Goal: Task Accomplishment & Management: Use online tool/utility

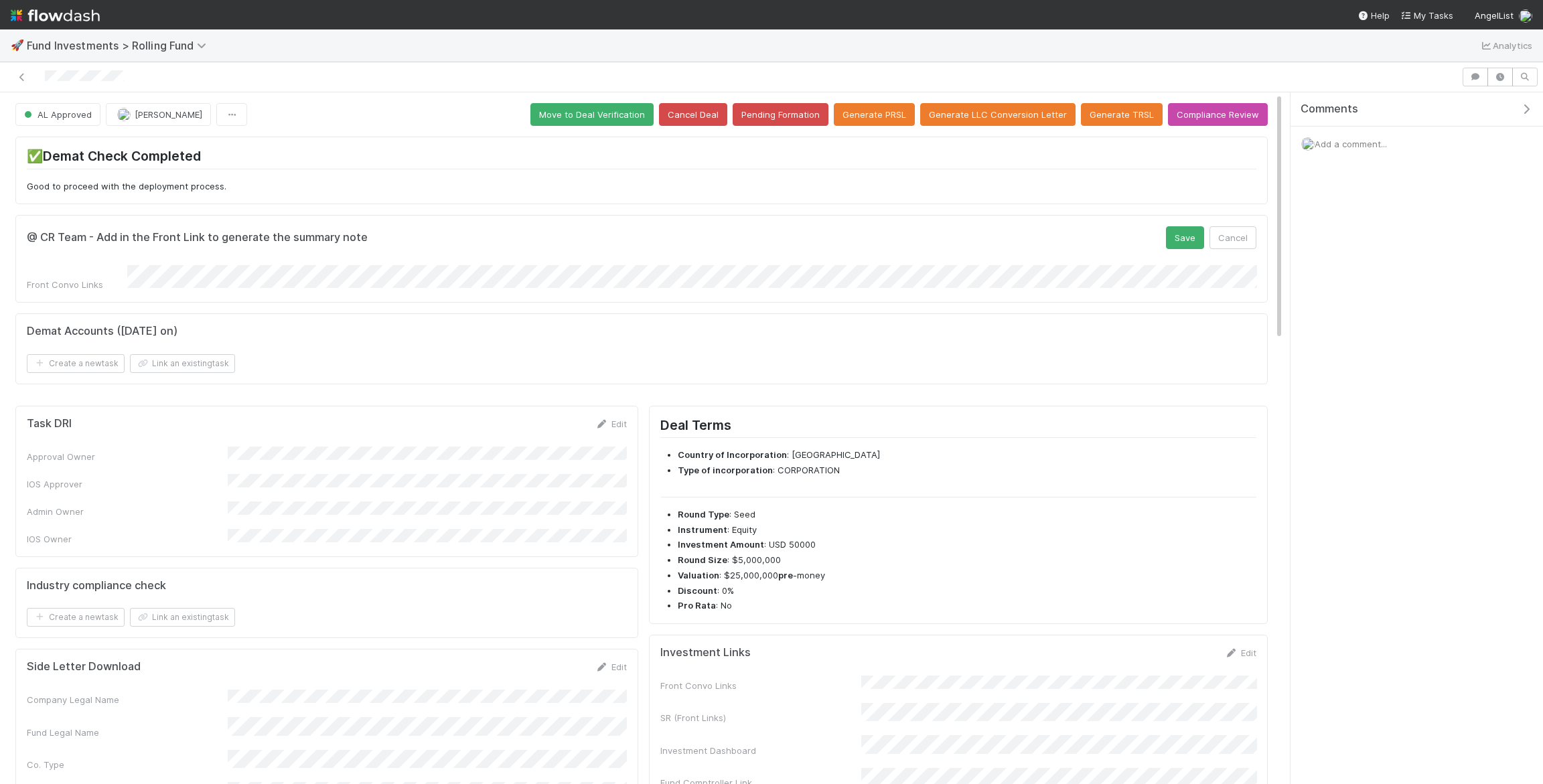
click at [206, 259] on form "@ CR Team - Add in the Front Link to generate the summary note Save Cancel Fron…" at bounding box center [642, 259] width 1230 height 65
click at [1198, 229] on button "Save" at bounding box center [1185, 238] width 38 height 23
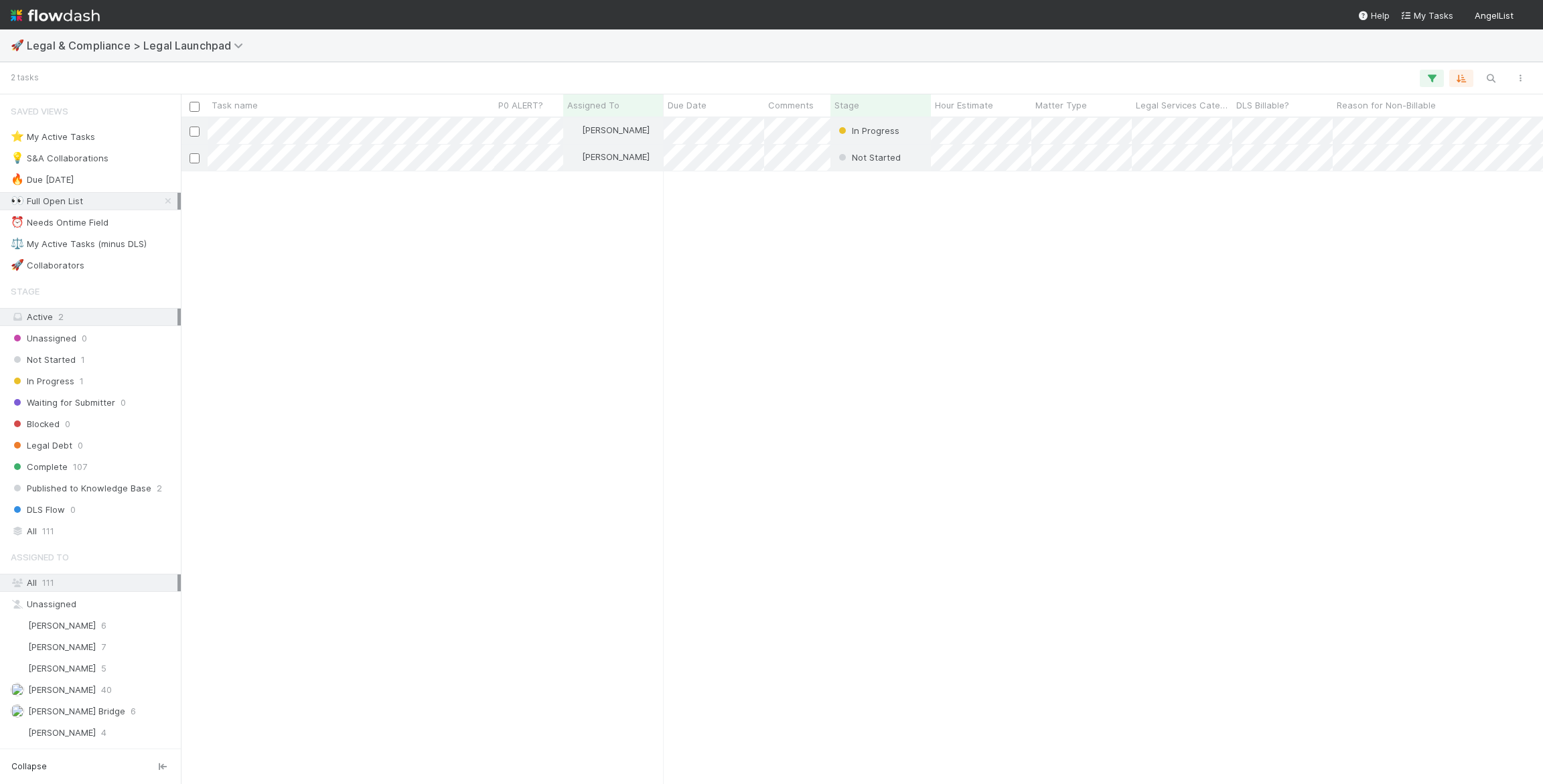
scroll to position [666, 1362]
